Goal: Task Accomplishment & Management: Use online tool/utility

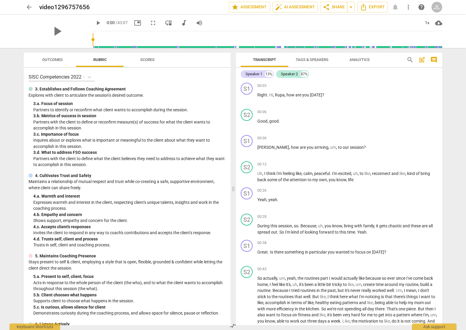
scroll to position [3602, 0]
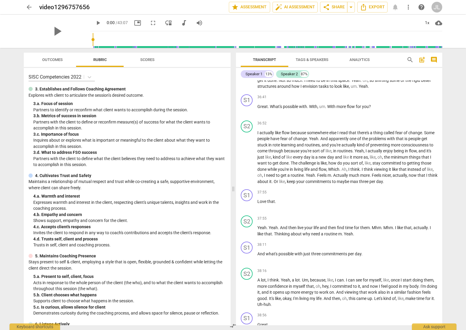
click at [28, 7] on span "arrow_back" at bounding box center [29, 7] width 7 height 7
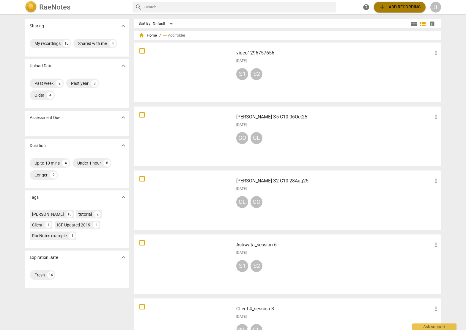
click at [383, 7] on span "add" at bounding box center [382, 7] width 7 height 7
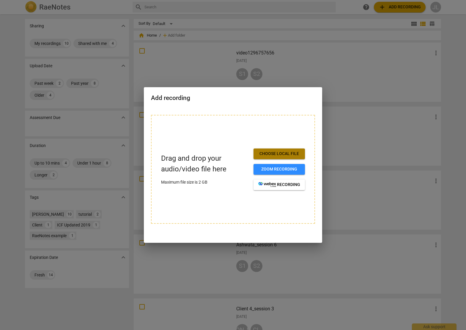
click at [278, 156] on span "Choose local file" at bounding box center [279, 154] width 42 height 6
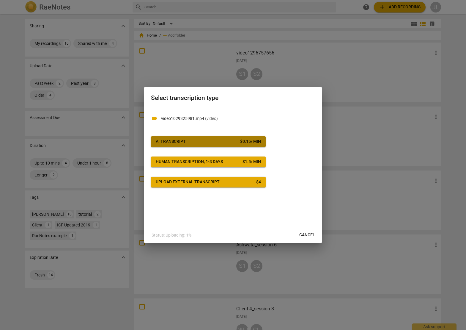
click at [220, 144] on span "AI Transcript $ 0.15 / min" at bounding box center [208, 141] width 105 height 6
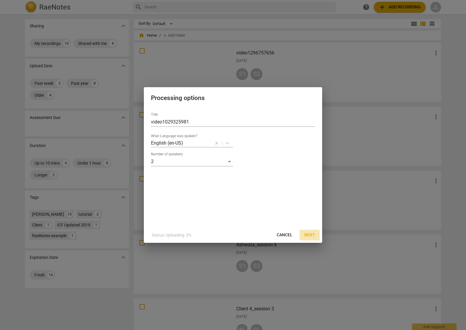
click at [314, 235] on span "Next" at bounding box center [309, 235] width 11 height 6
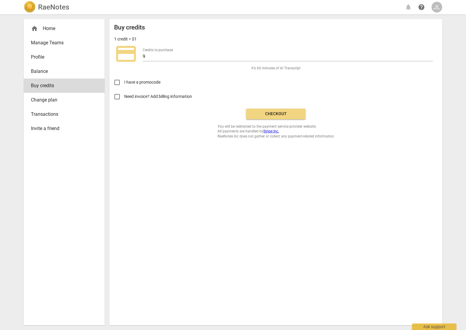
drag, startPoint x: 272, startPoint y: 115, endPoint x: 259, endPoint y: 26, distance: 89.3
click at [272, 115] on span "Checkout" at bounding box center [276, 114] width 50 height 6
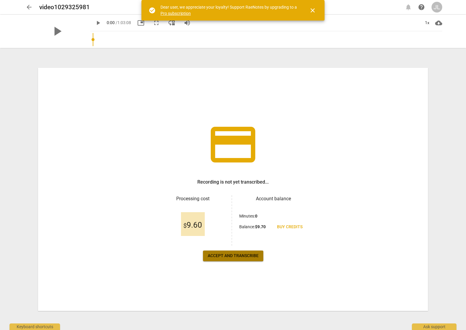
click at [240, 256] on span "Accept and transcribe" at bounding box center [233, 256] width 51 height 6
